Goal: Navigation & Orientation: Find specific page/section

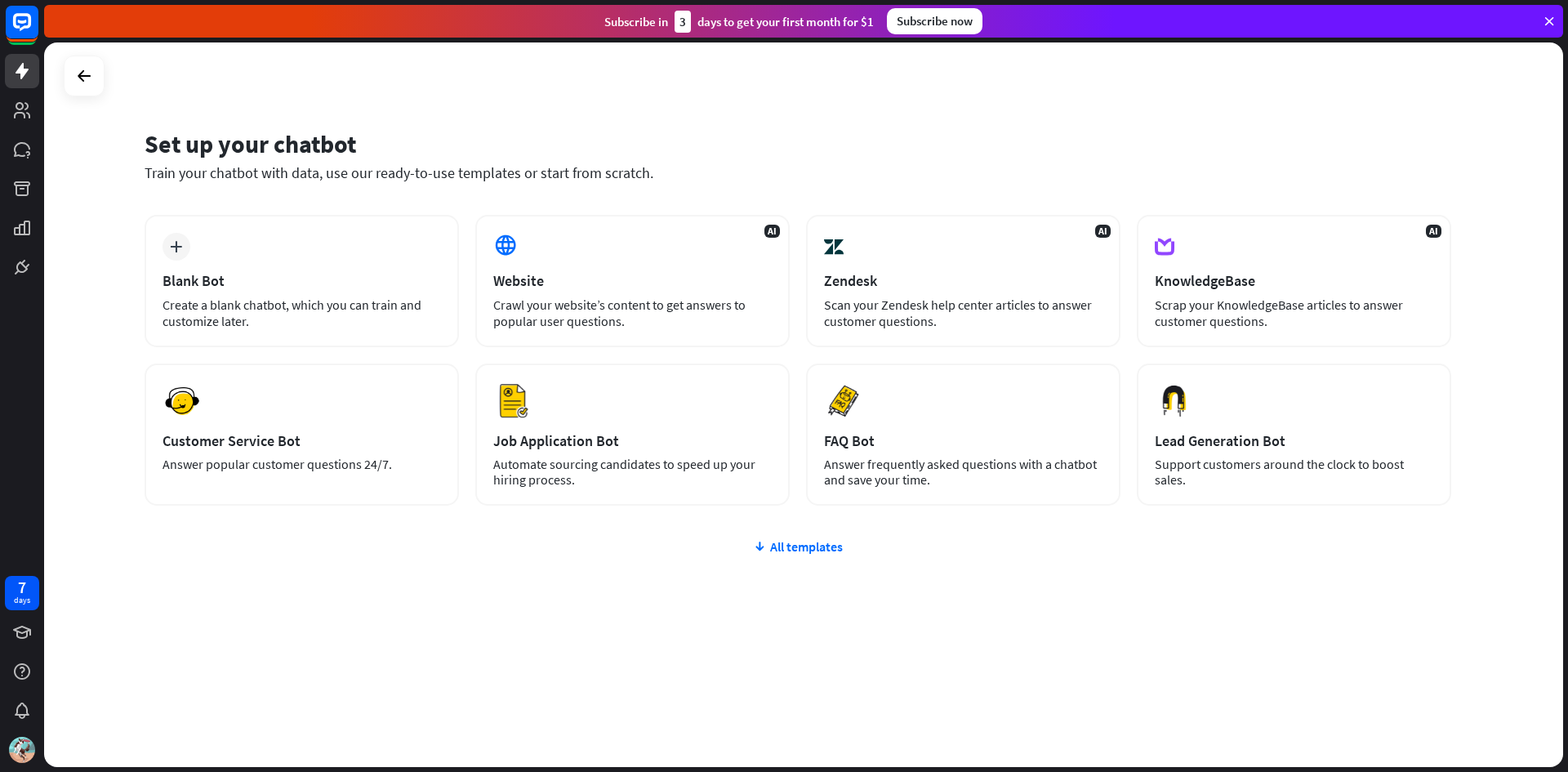
click at [798, 538] on div "All templates" at bounding box center [798, 545] width 1307 height 16
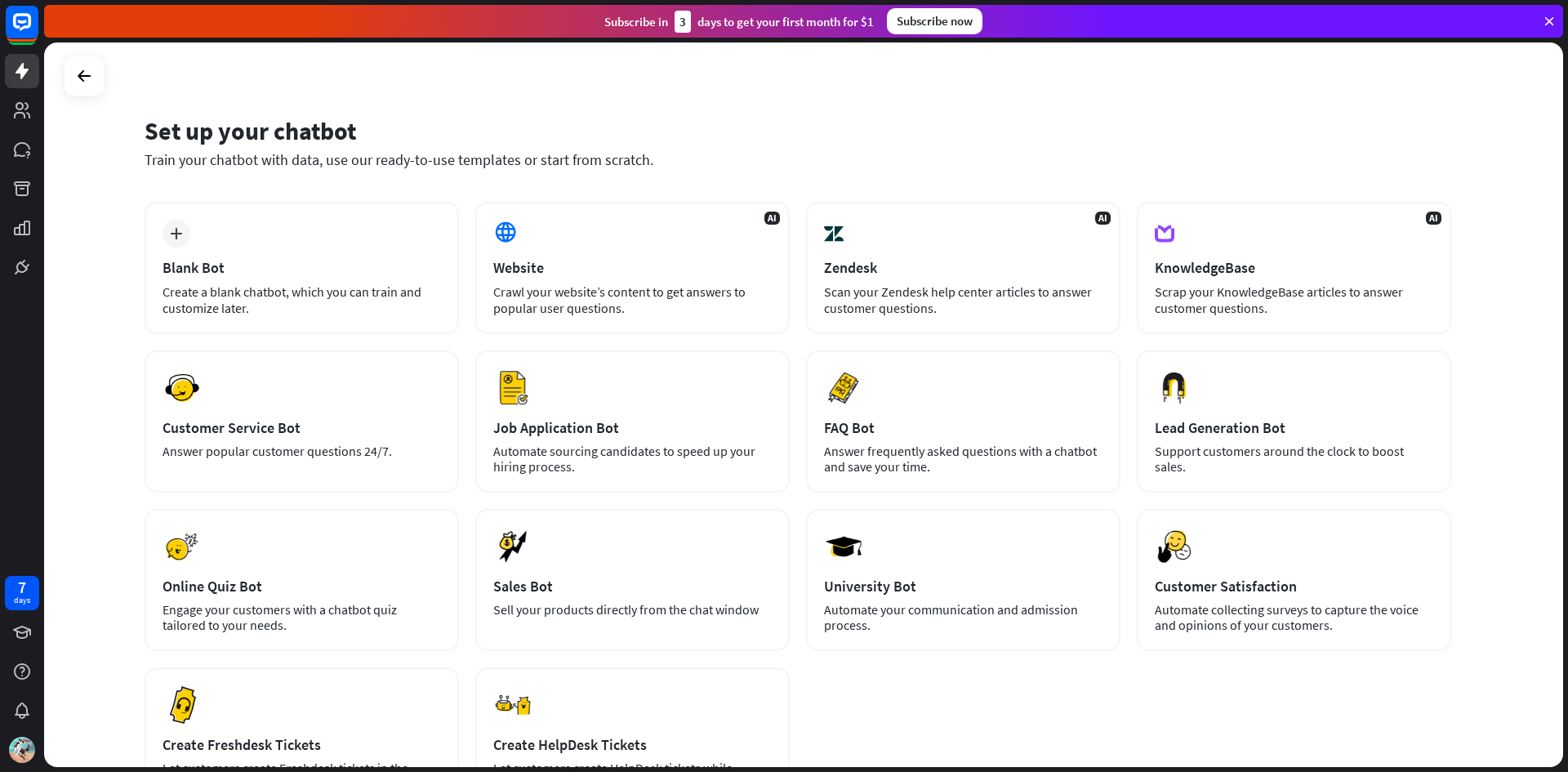
scroll to position [7, 0]
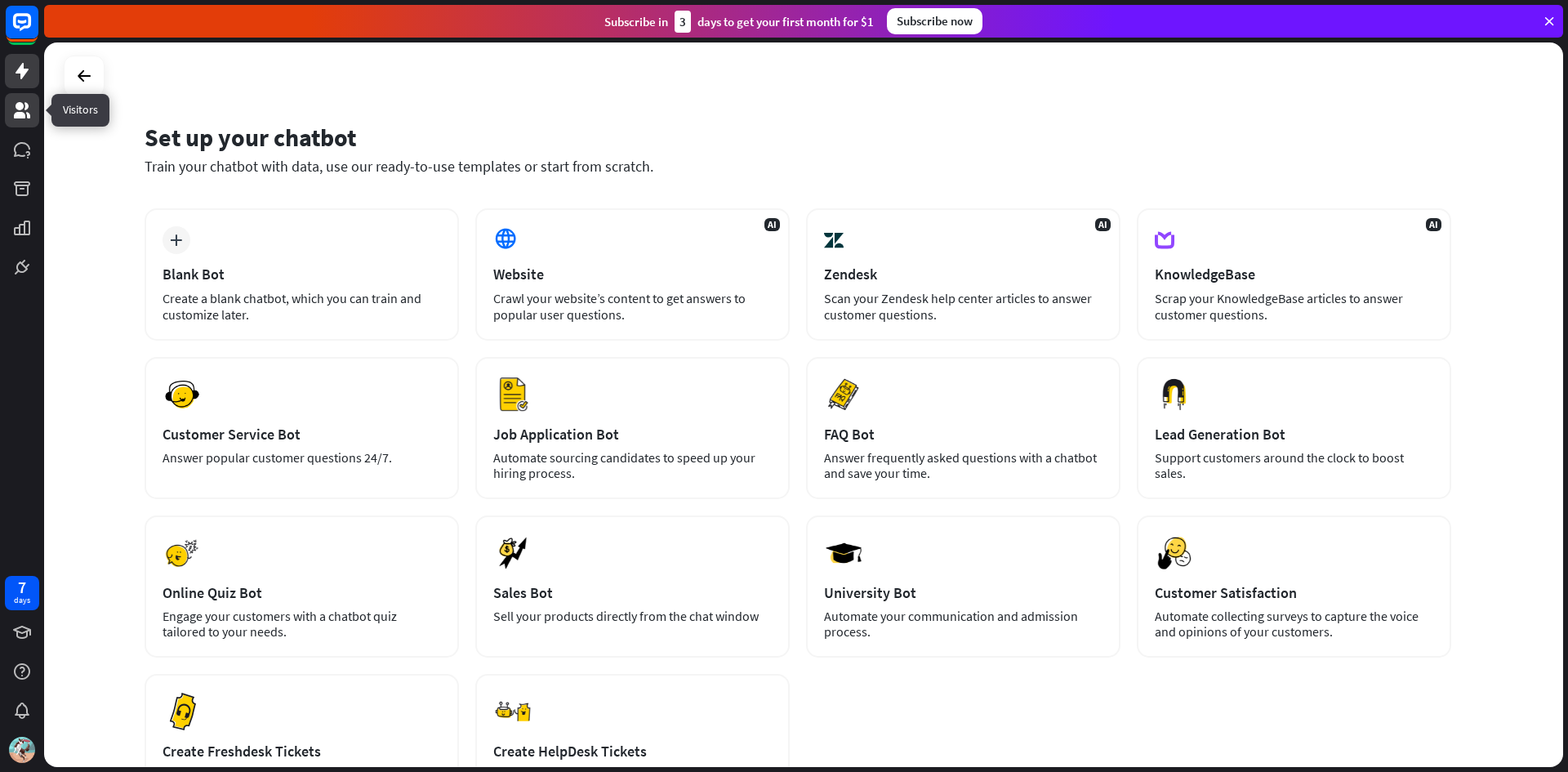
click at [23, 105] on icon at bounding box center [22, 109] width 16 height 16
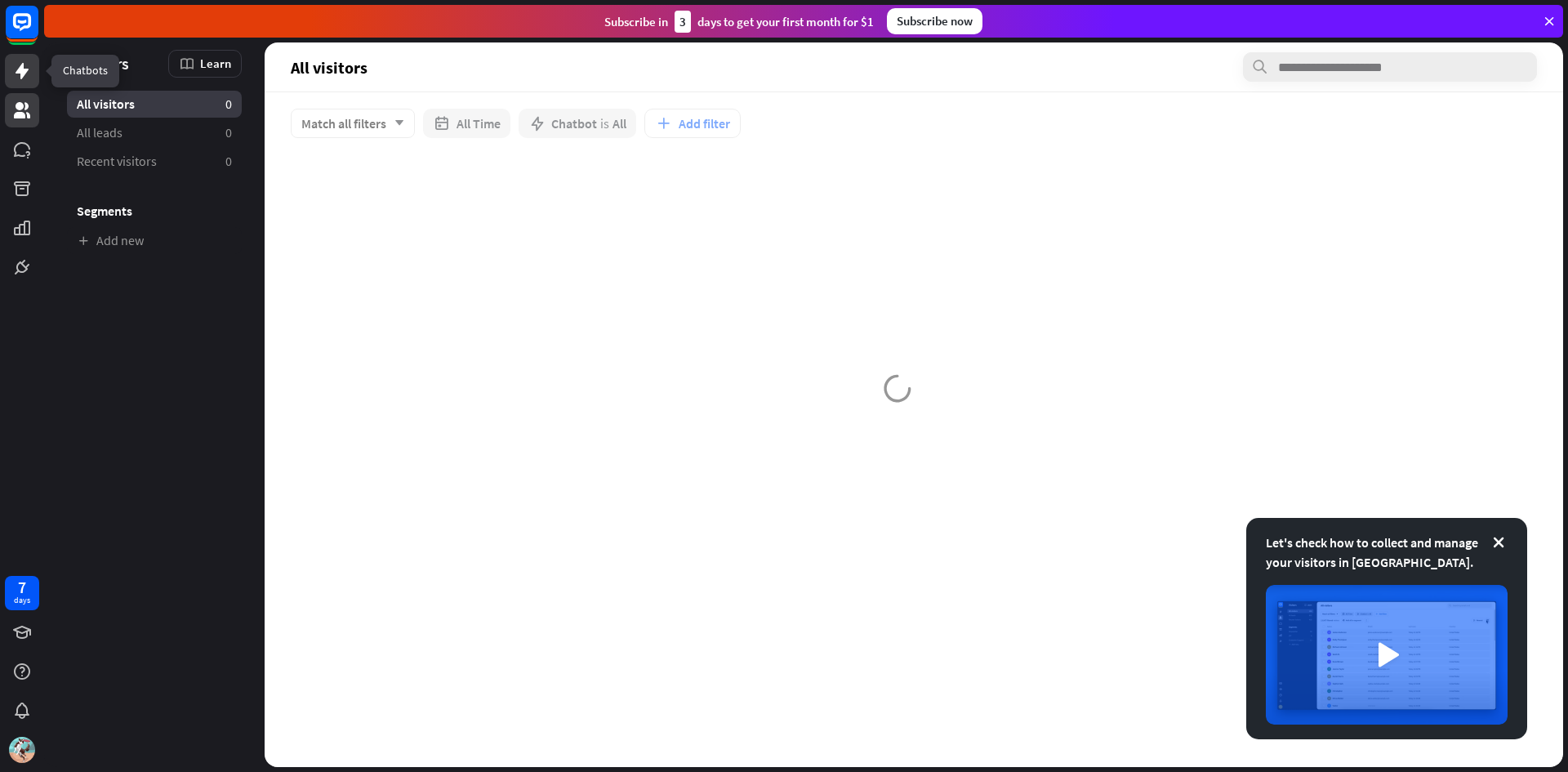
click at [17, 86] on link at bounding box center [22, 71] width 34 height 34
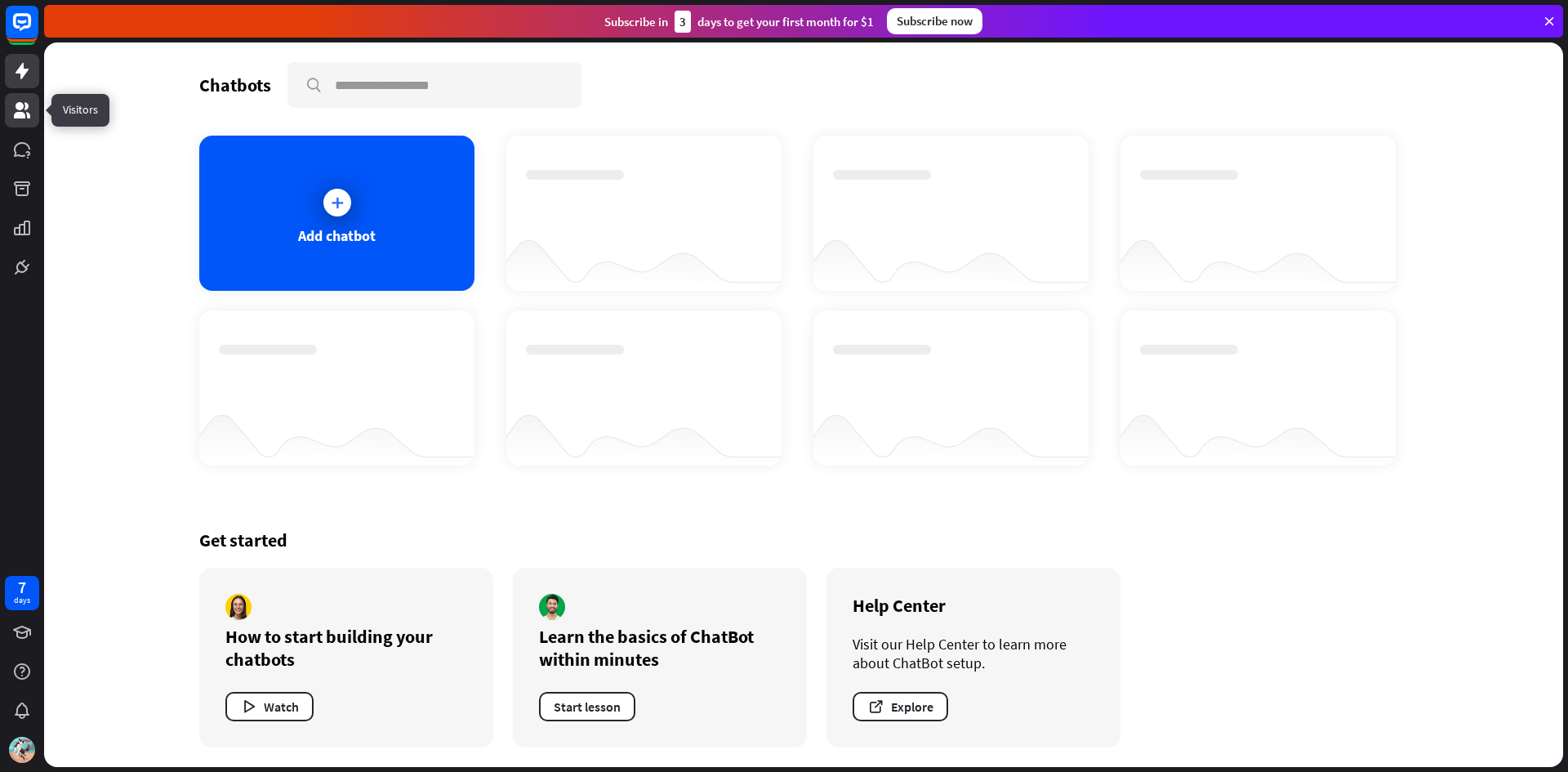
click at [18, 120] on link at bounding box center [22, 110] width 34 height 34
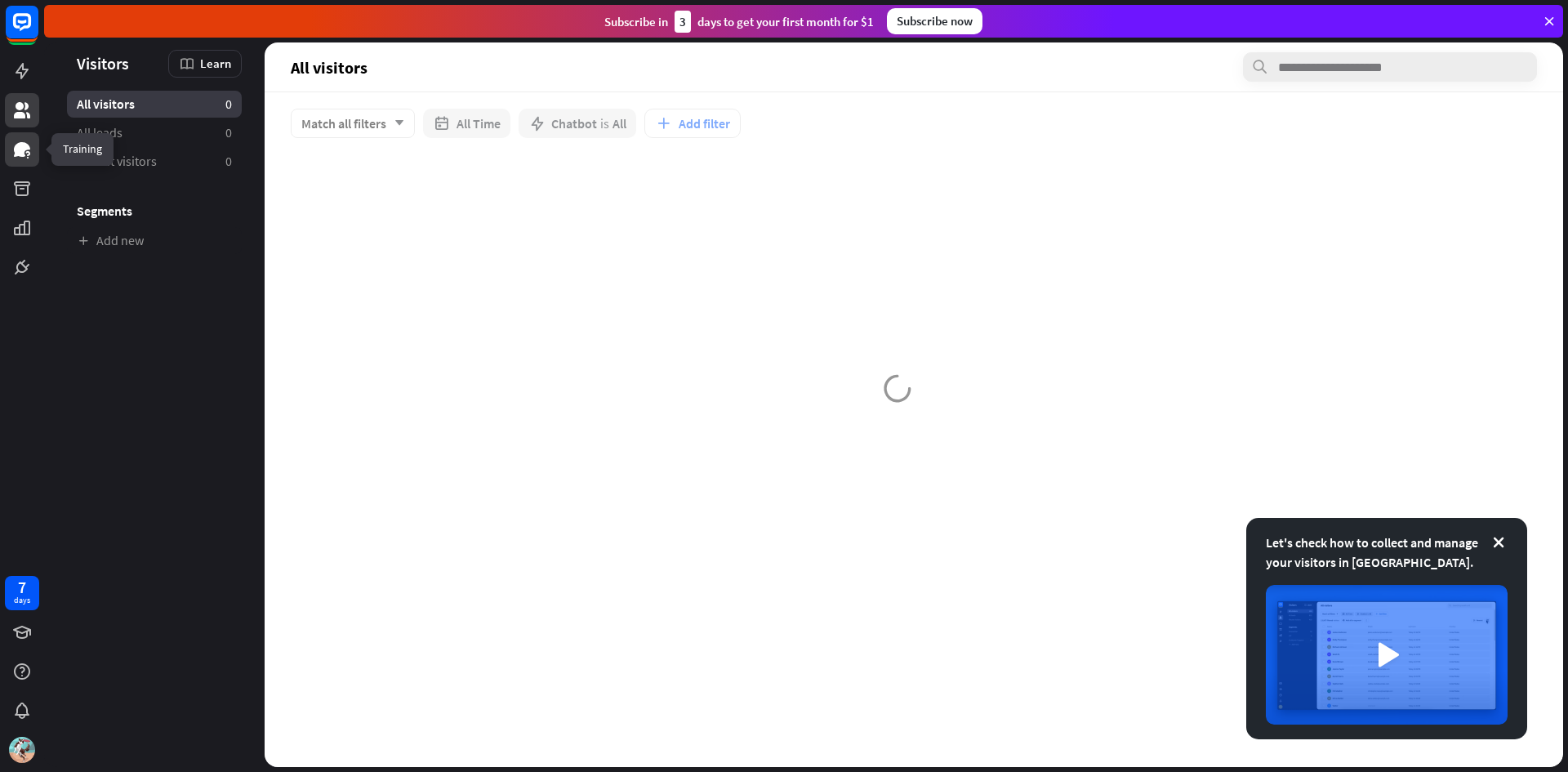
click at [19, 143] on icon at bounding box center [22, 150] width 16 height 15
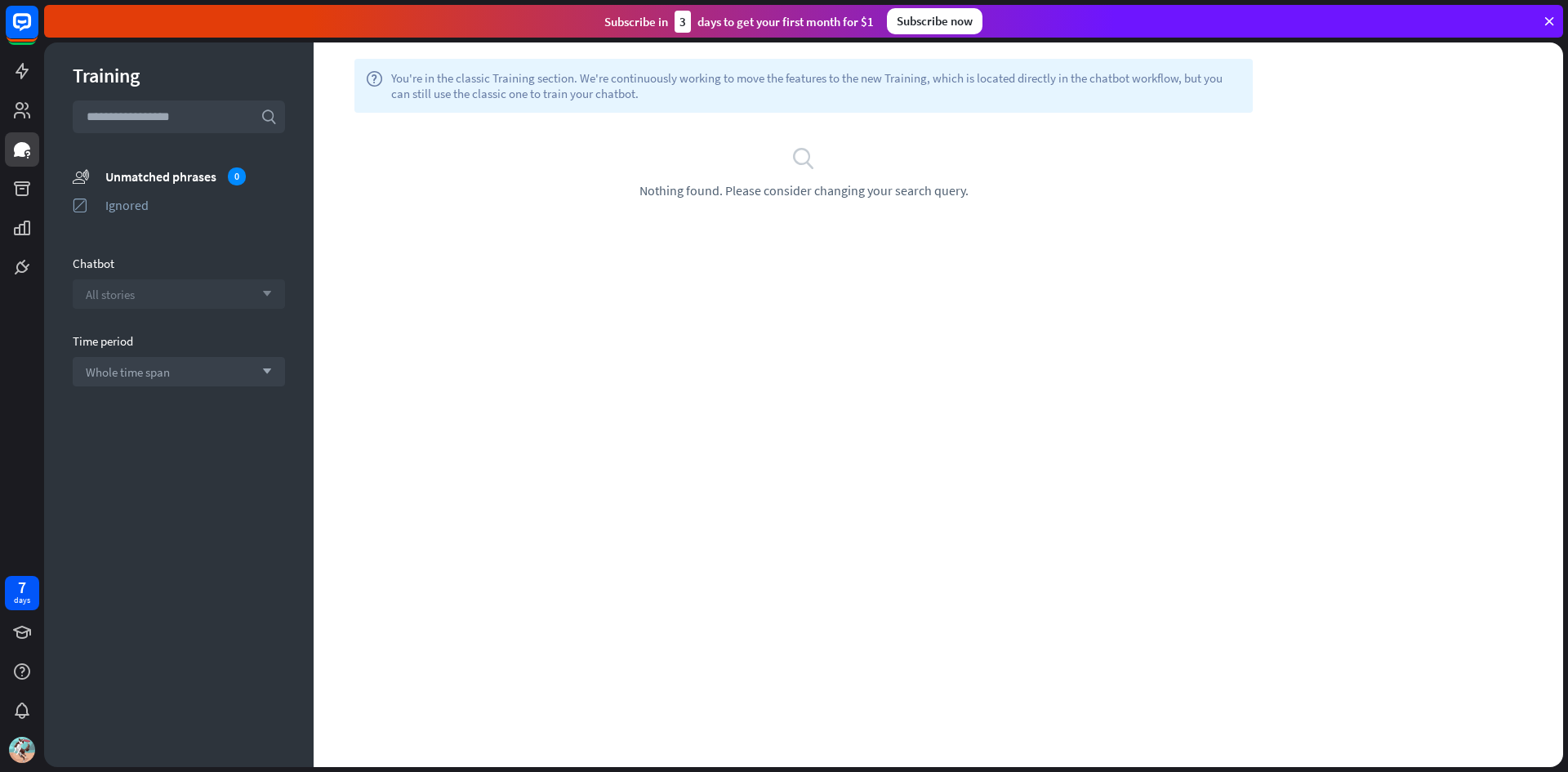
click at [262, 294] on icon "arrow_down" at bounding box center [262, 294] width 18 height 9
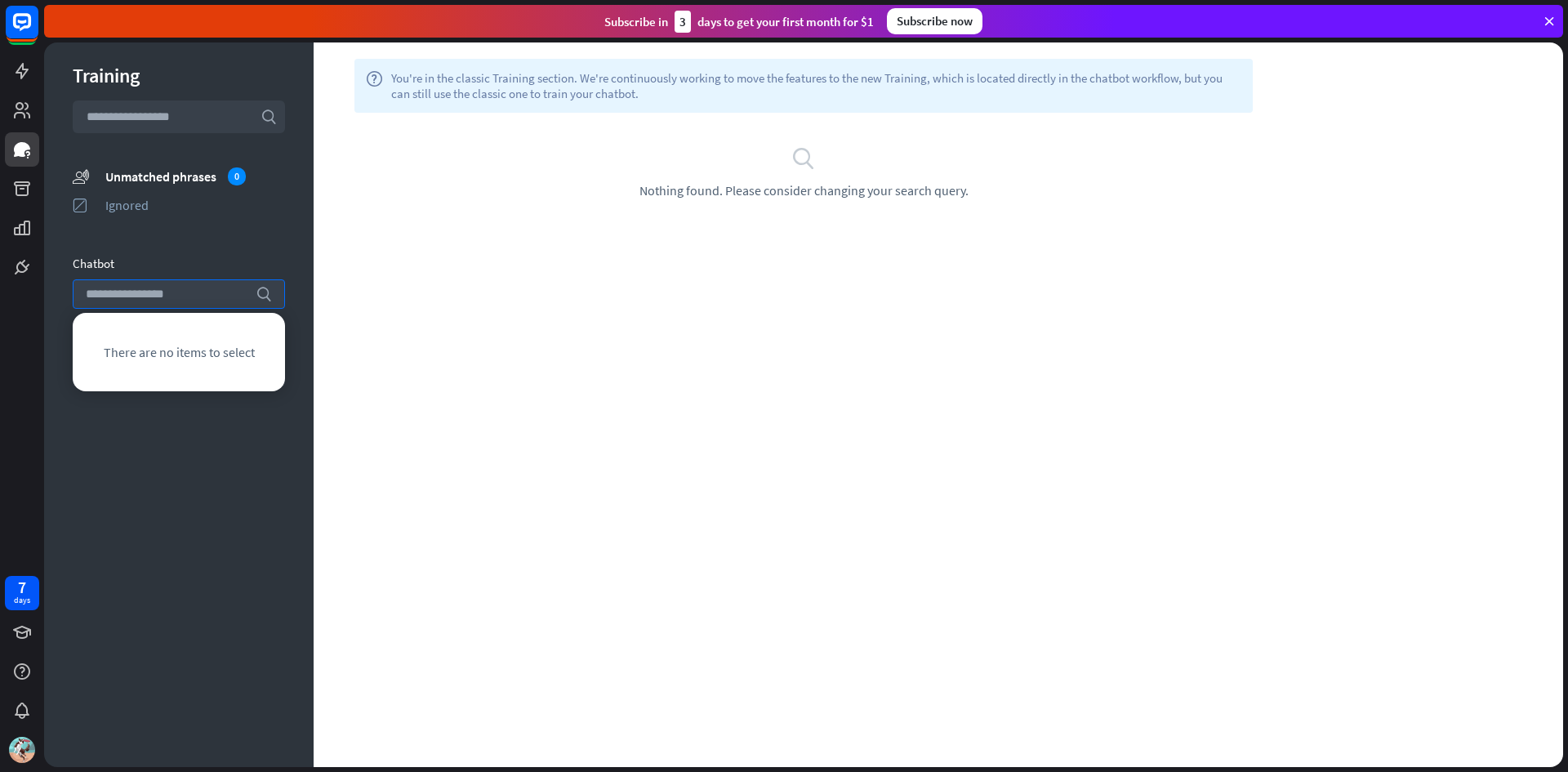
click at [638, 270] on div "help You're in the classic Training section. We're continuously working to move…" at bounding box center [938, 405] width 1250 height 725
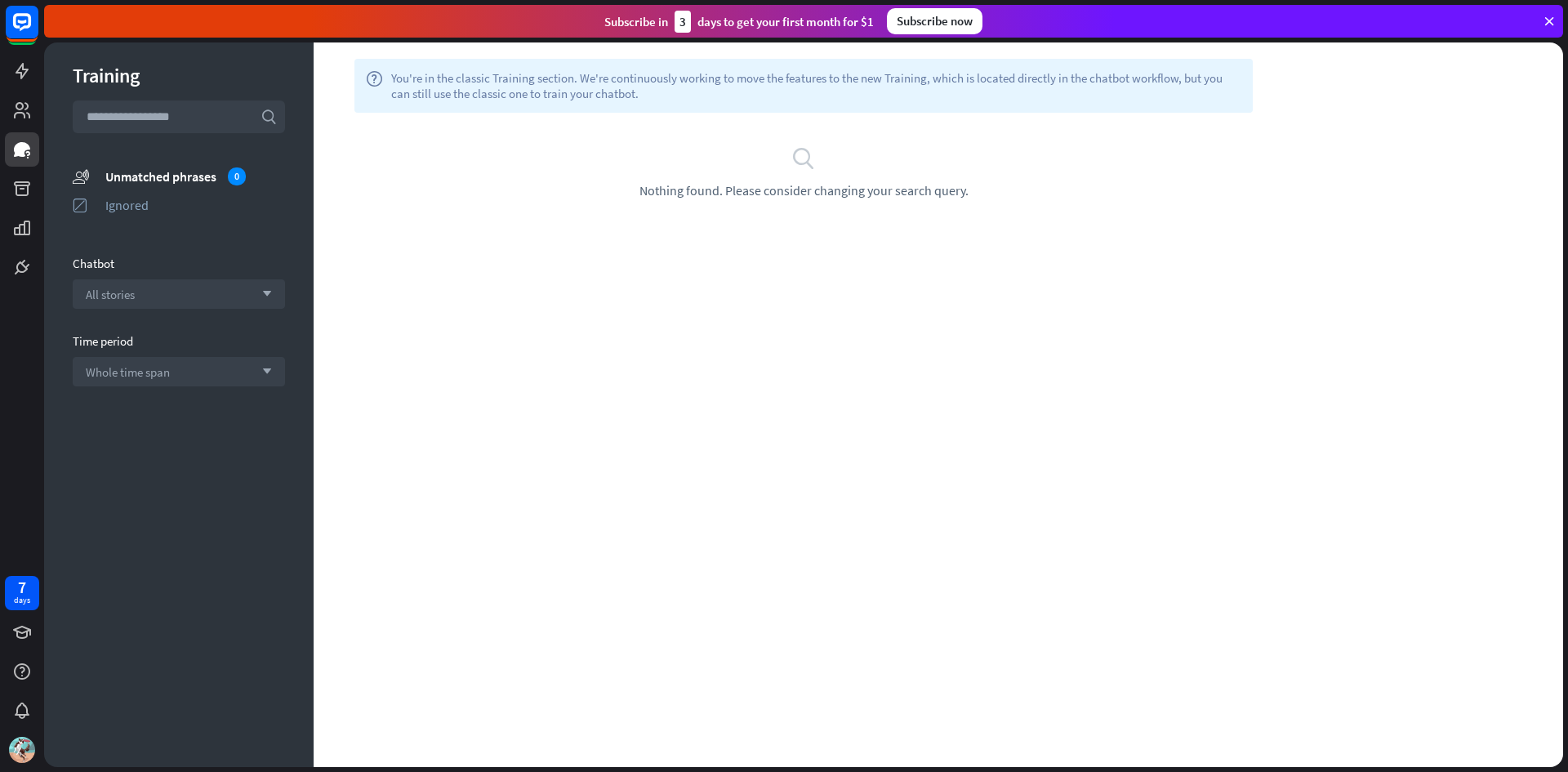
click at [756, 130] on div "search Nothing found. Please consider changing your search query." at bounding box center [803, 171] width 980 height 118
click at [27, 96] on link at bounding box center [22, 110] width 34 height 34
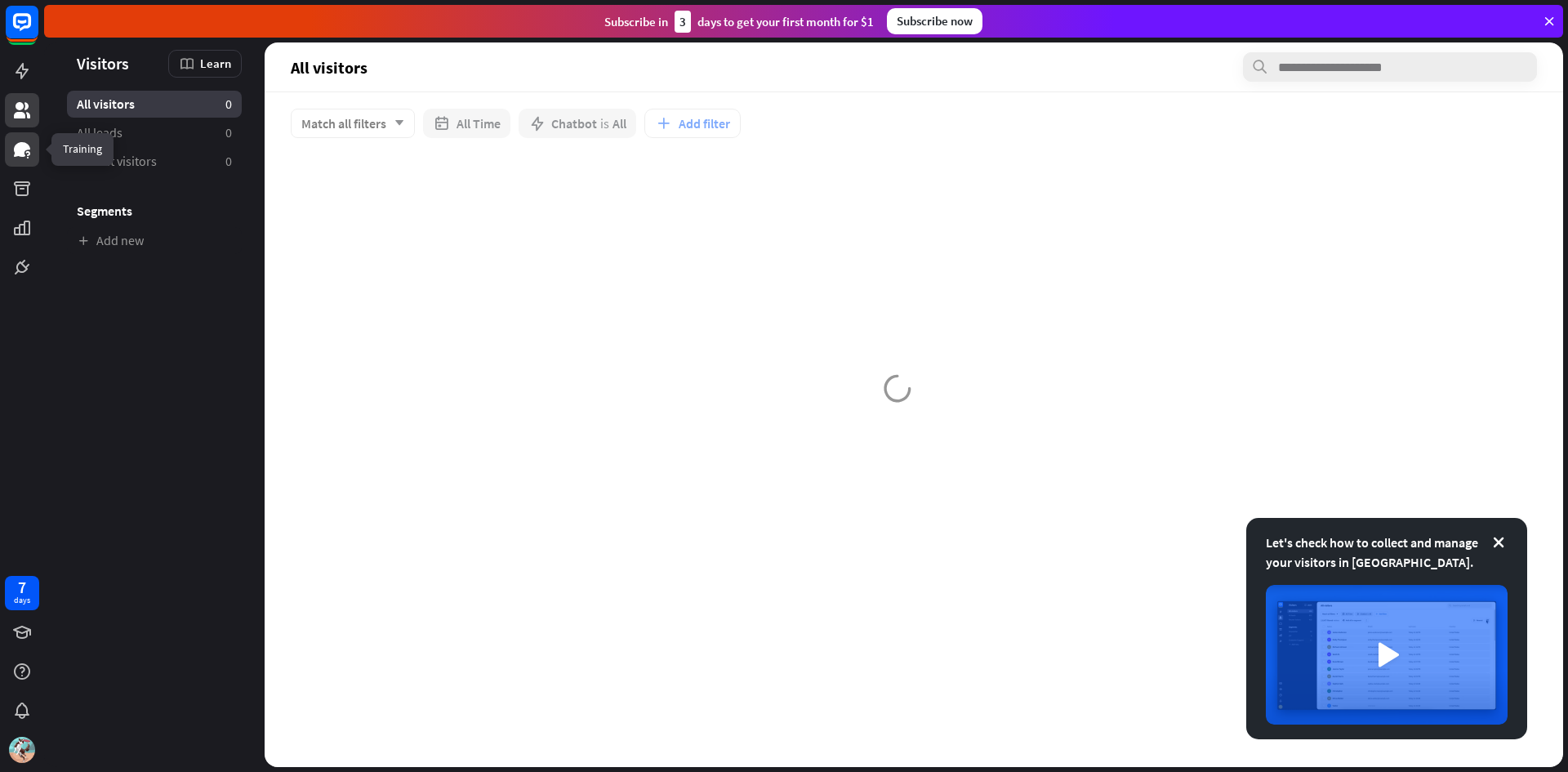
click at [12, 155] on icon at bounding box center [22, 149] width 20 height 20
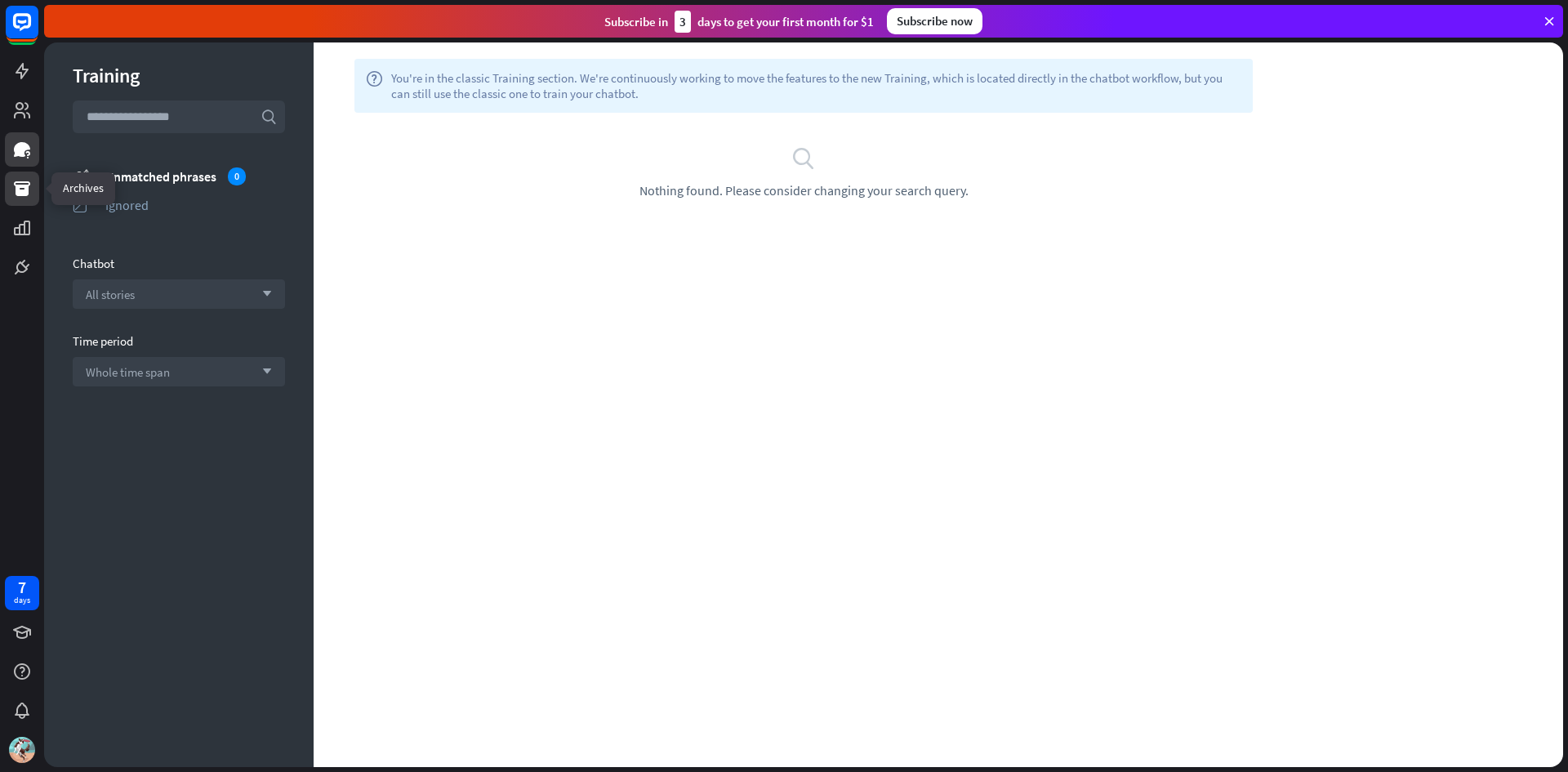
click at [14, 182] on icon at bounding box center [22, 189] width 20 height 20
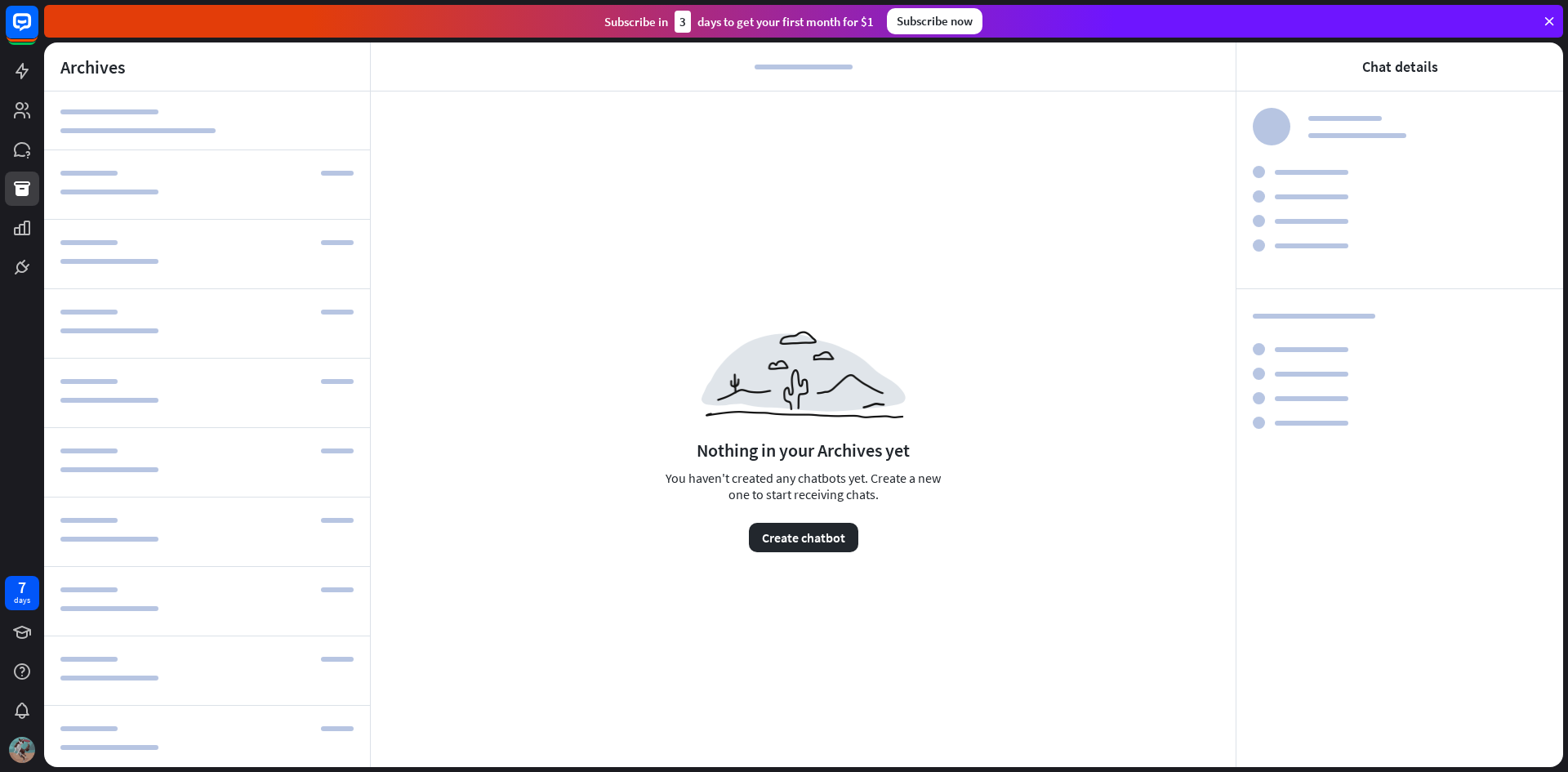
click at [23, 735] on div at bounding box center [22, 749] width 34 height 34
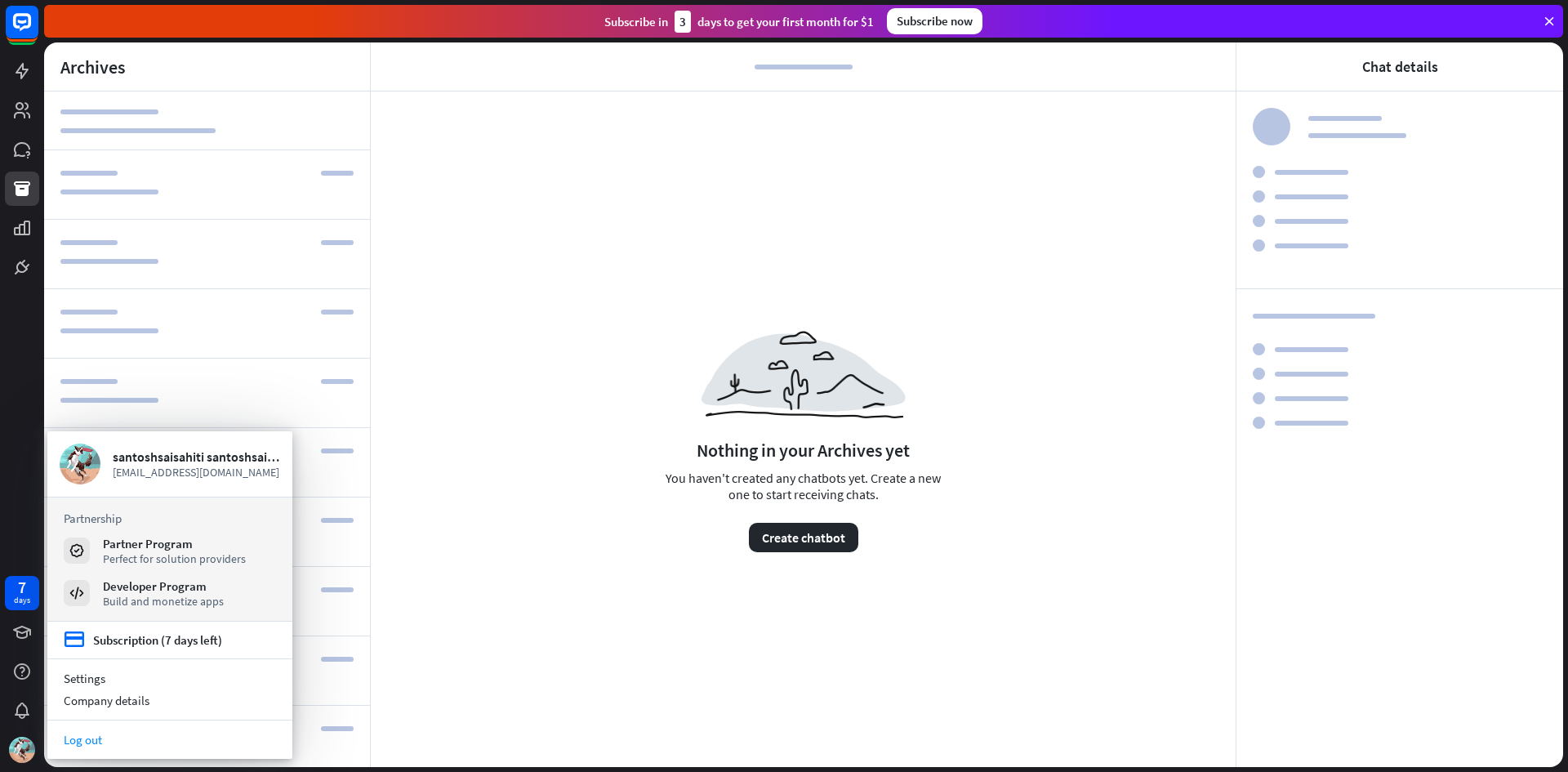
click at [78, 748] on link "Log out" at bounding box center [170, 739] width 245 height 22
